Goal: Task Accomplishment & Management: Complete application form

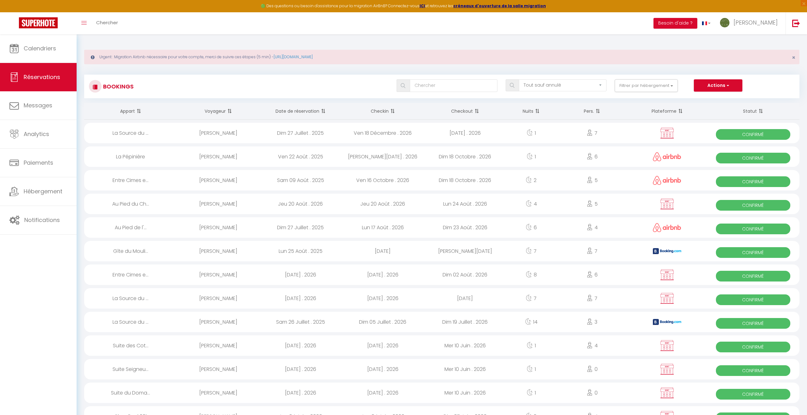
select select "not_cancelled"
click at [40, 49] on span "Calendriers" at bounding box center [40, 48] width 32 height 8
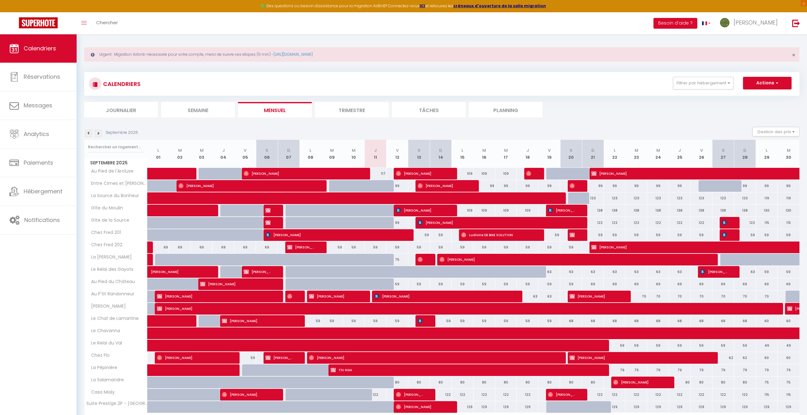
scroll to position [3, 0]
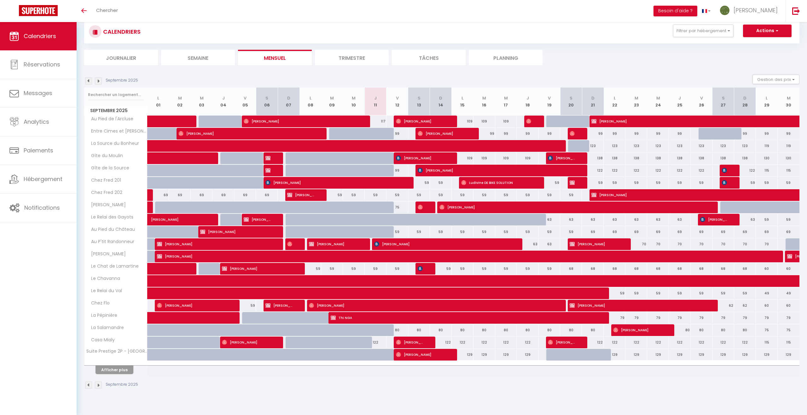
scroll to position [22, 0]
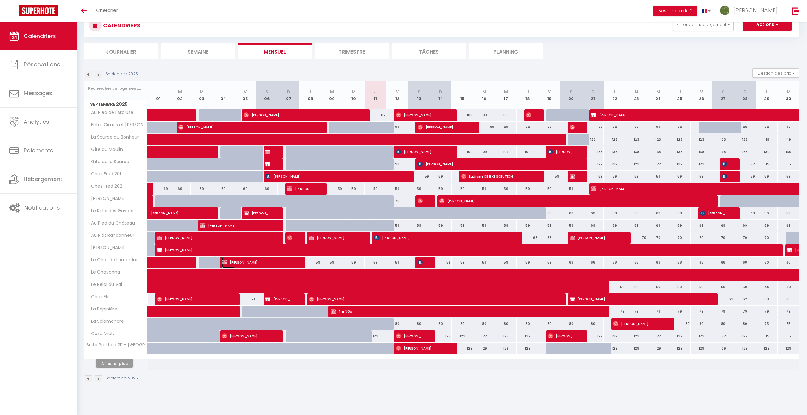
click at [247, 263] on span "[PERSON_NAME]" at bounding box center [258, 262] width 72 height 12
select select "OK"
select select "1"
select select "0"
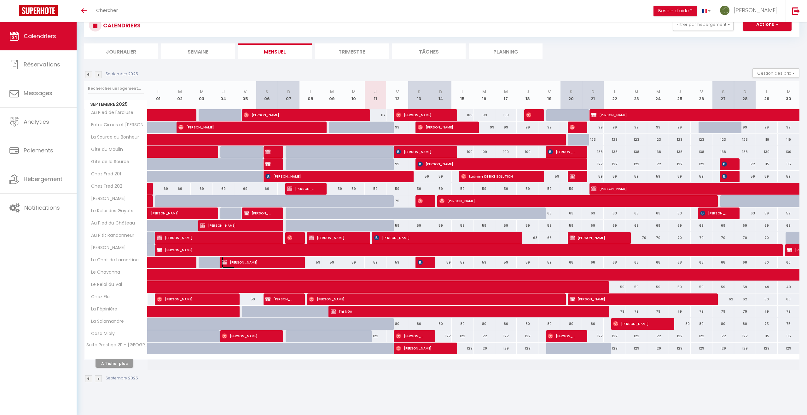
select select "1"
select select
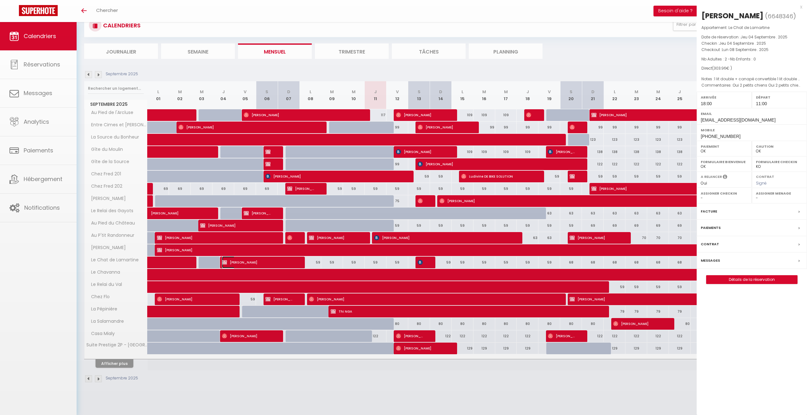
scroll to position [20, 0]
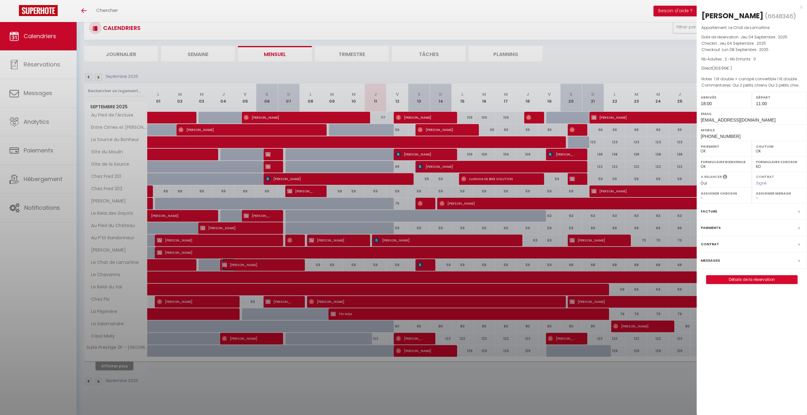
select select "26022"
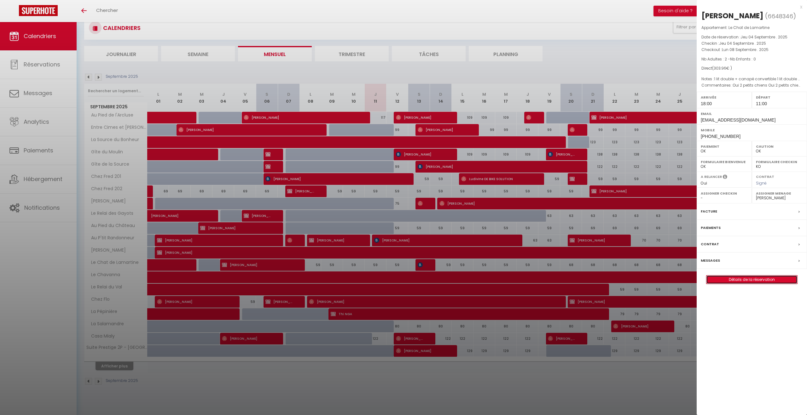
click at [748, 281] on link "Détails de la réservation" at bounding box center [751, 280] width 91 height 8
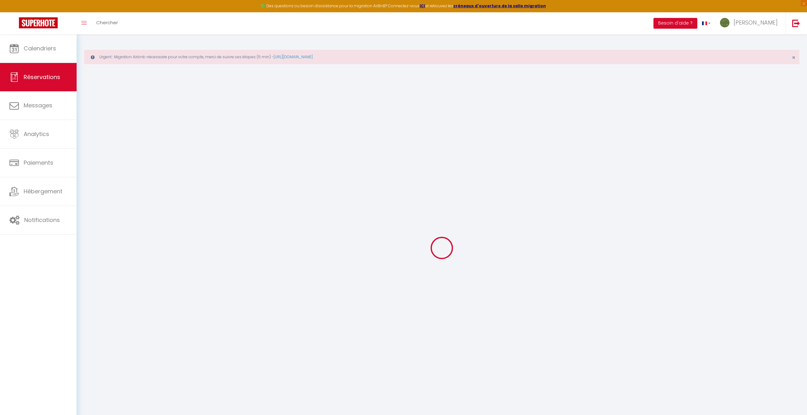
type input "[PERSON_NAME]"
type input "TESTA"
type input "[EMAIL_ADDRESS][DOMAIN_NAME]"
type input "[PHONE_NUMBER]"
type input "10800"
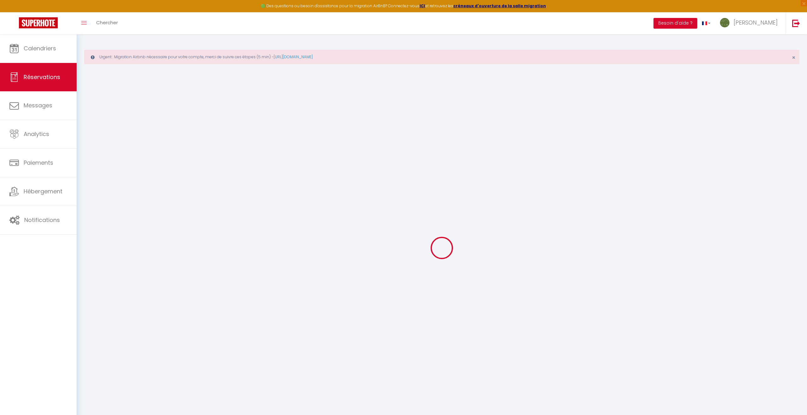
type input "[STREET_ADDRESS]"
type input "BUCHÈRES"
select select "FR"
select select "39925"
select select "1"
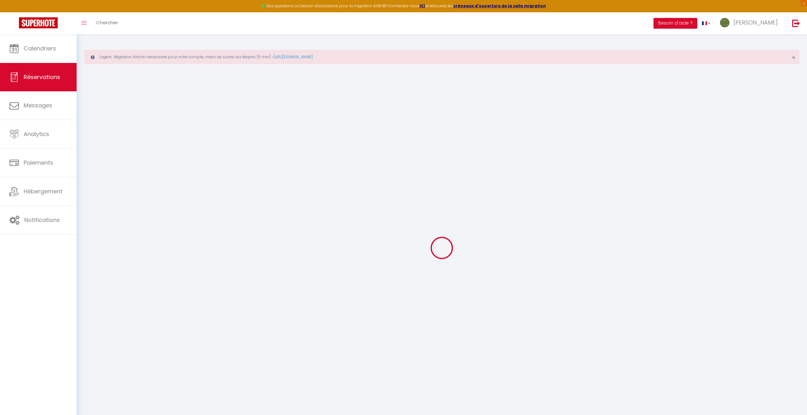
type input "Jeu 04 Septembre 2025"
select select
type input "Lun 08 Septembre 2025"
select select
type input "2"
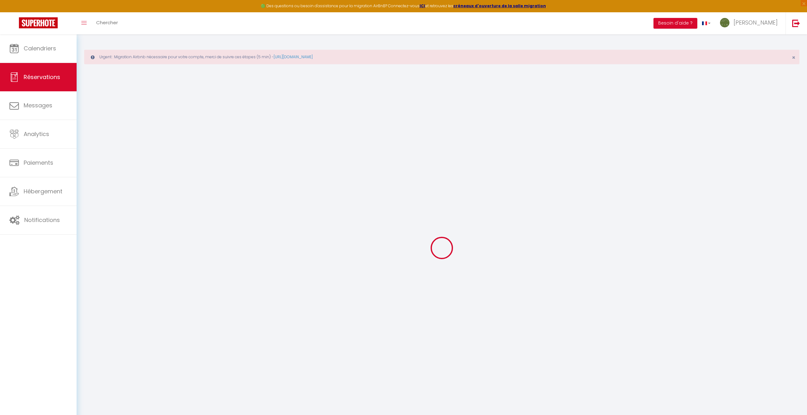
select select "12"
select select
type input "236"
checkbox input "false"
type input "0"
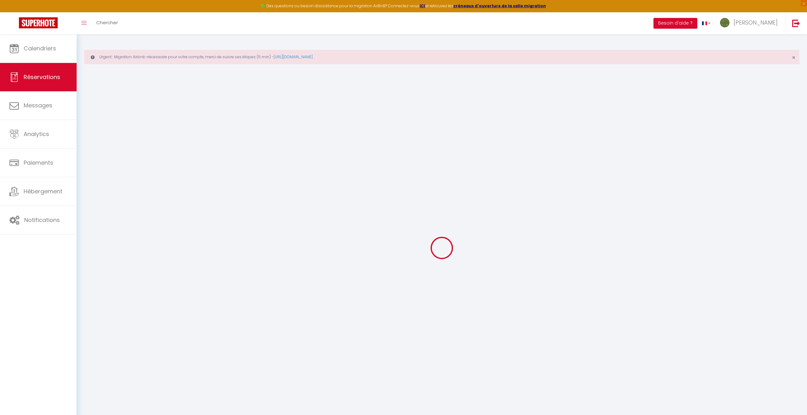
type input "40"
type input "15"
type input "0"
select index
select select
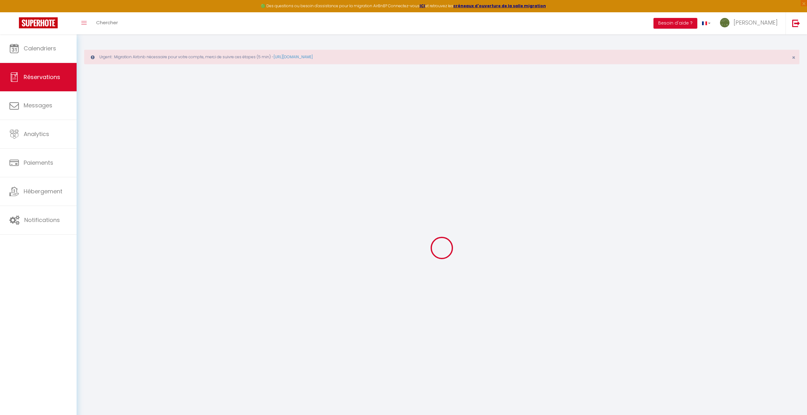
select select
select select "15"
checkbox input "false"
select index
select select
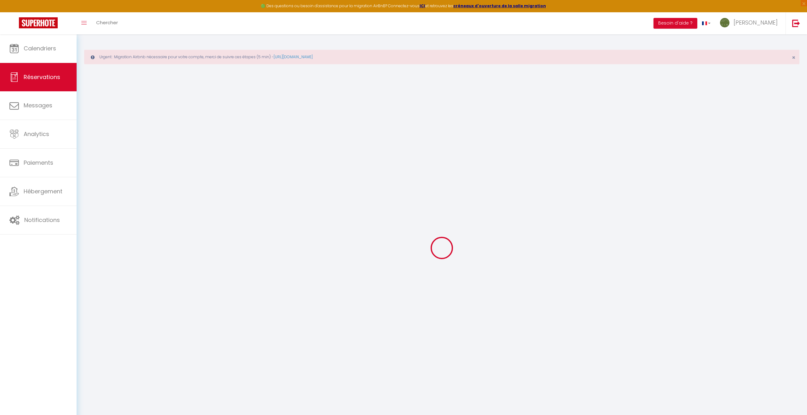
select select
checkbox input "false"
select index
select select
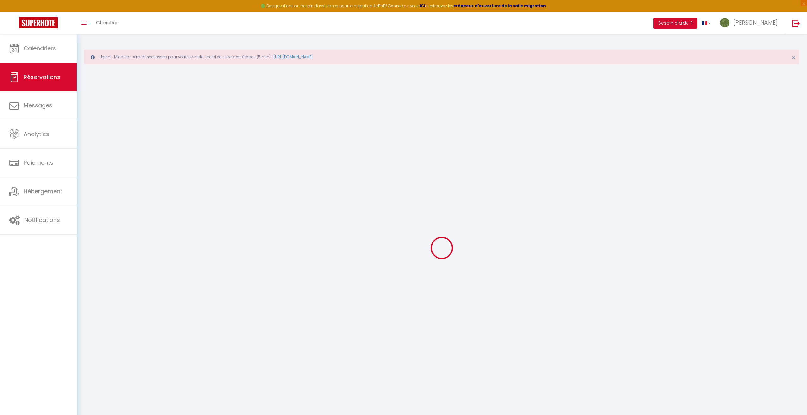
checkbox input "false"
select index
type textarea "Oui 2 petits chiens Oui 2 petits chiens"
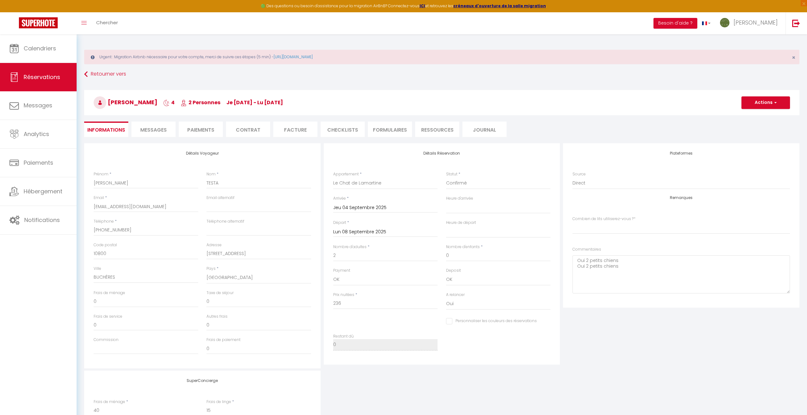
type input "55"
type input "12.96"
select select
checkbox input "false"
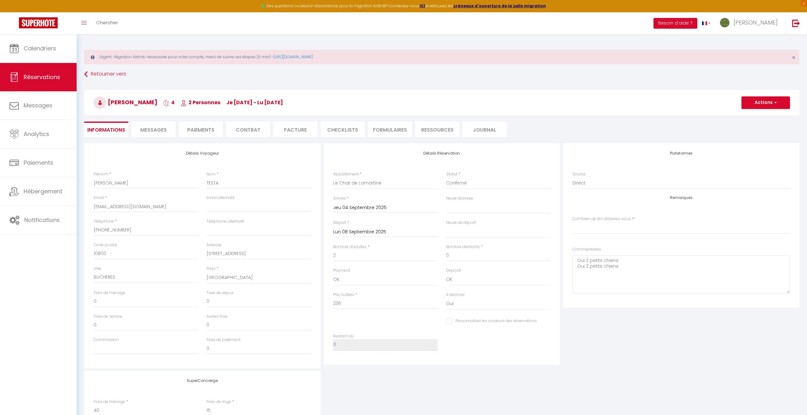
select index
checkbox input "false"
select index
select select "18:00"
select select "11:00"
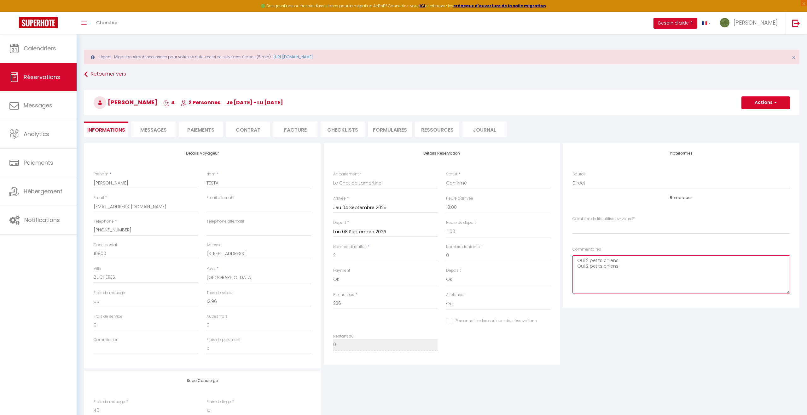
drag, startPoint x: 614, startPoint y: 273, endPoint x: 575, endPoint y: 272, distance: 38.8
click at [575, 272] on textarea "Oui 2 petits chiens Oui 2 petits chiens" at bounding box center [680, 275] width 217 height 38
type textarea "Oui 2 petits chiens"
checkbox input "false"
select index
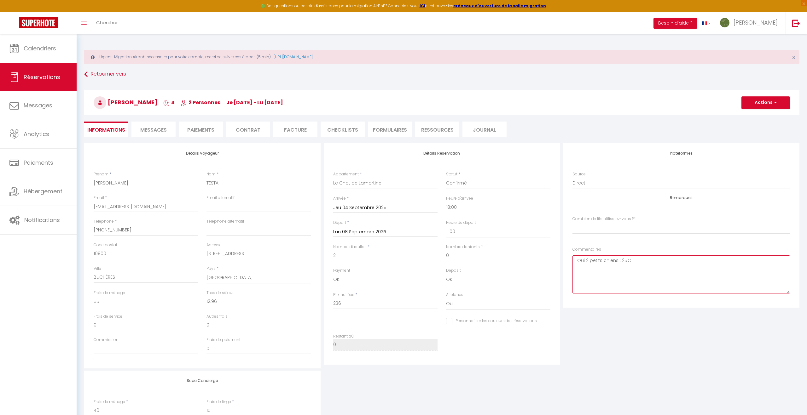
type textarea "Oui 2 petits chiens : 25€"
click at [766, 106] on button "Actions" at bounding box center [765, 102] width 49 height 13
click at [759, 114] on link "Enregistrer" at bounding box center [759, 116] width 50 height 8
select select "not_cancelled"
